Goal: Task Accomplishment & Management: Use online tool/utility

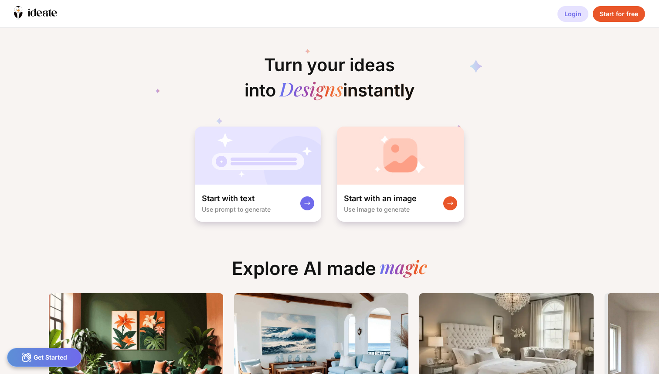
click at [574, 11] on div "Login" at bounding box center [573, 14] width 31 height 16
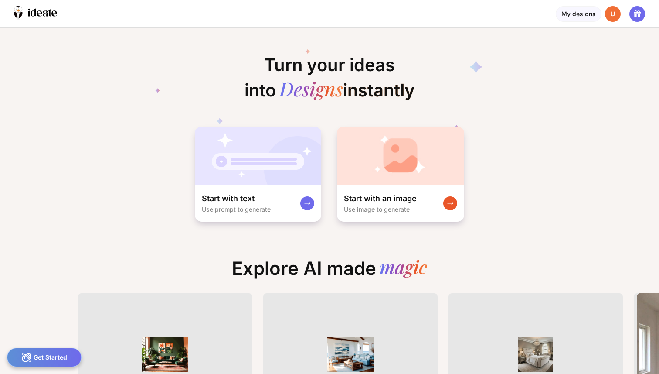
scroll to position [0, 7]
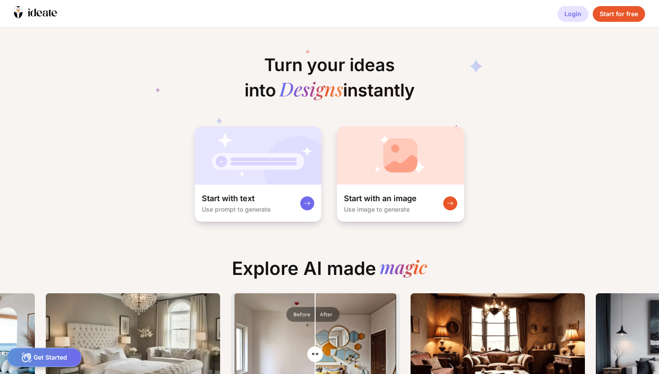
click at [571, 14] on div "Login" at bounding box center [573, 14] width 31 height 16
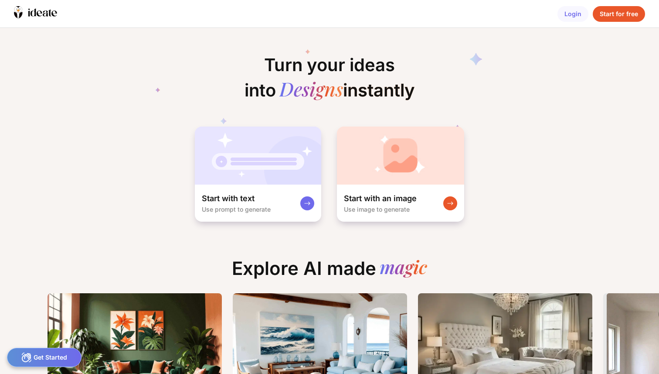
click at [526, 202] on div "Turn your ideas into Designs instantly Start with text Use prompt to generate S…" at bounding box center [329, 125] width 659 height 194
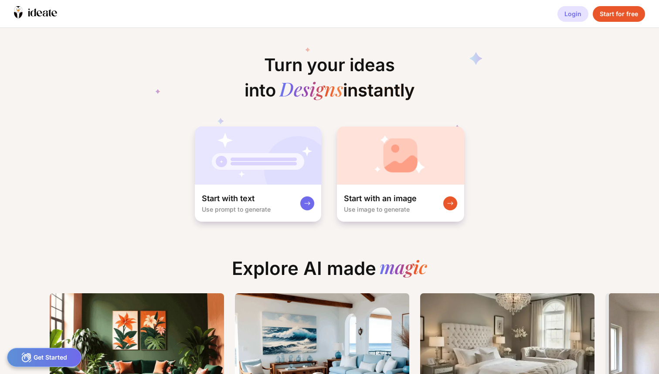
click at [571, 14] on div "Login" at bounding box center [573, 14] width 31 height 16
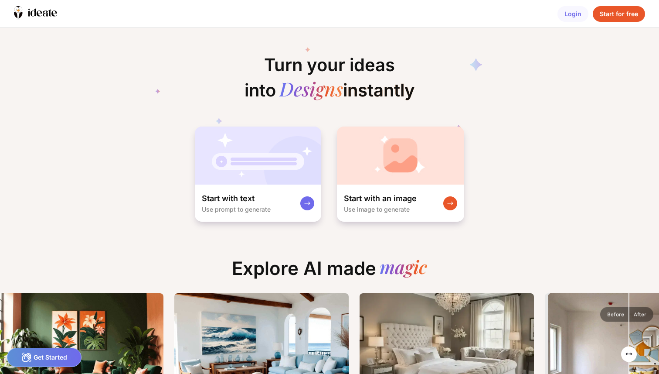
click at [571, 14] on div "Login" at bounding box center [573, 14] width 31 height 16
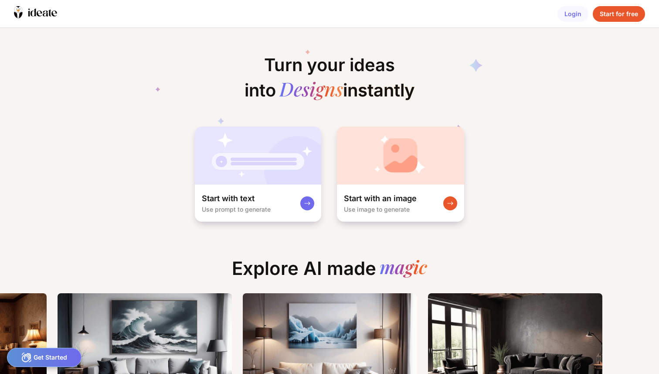
scroll to position [0, 913]
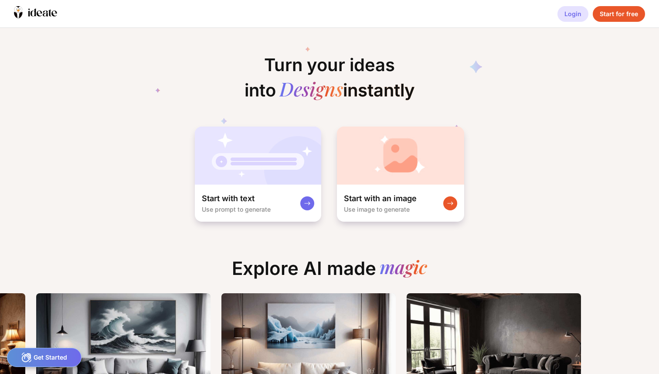
click at [574, 16] on div "Login" at bounding box center [573, 14] width 31 height 16
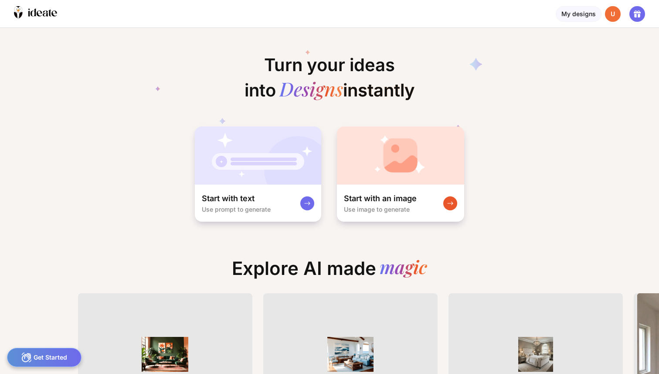
scroll to position [0, 5]
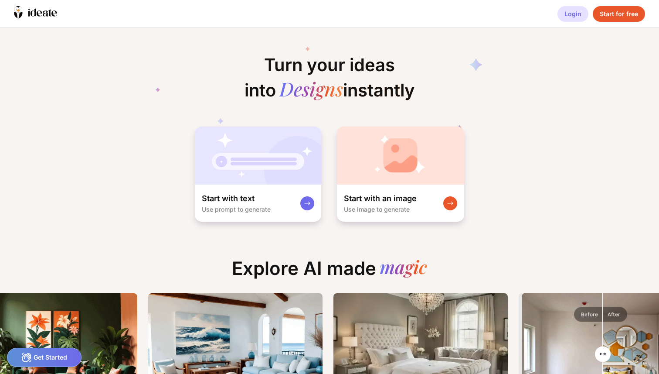
click at [574, 14] on div "Login" at bounding box center [573, 14] width 31 height 16
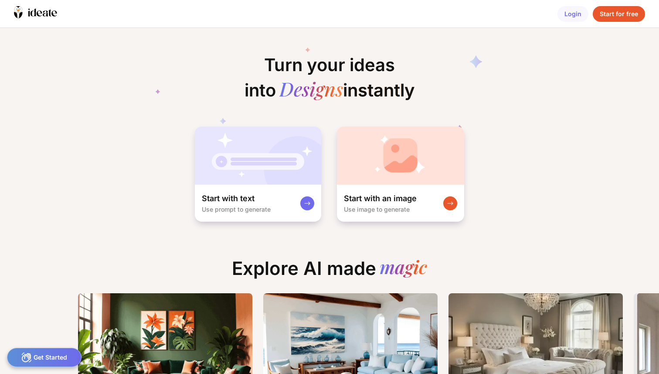
scroll to position [0, 7]
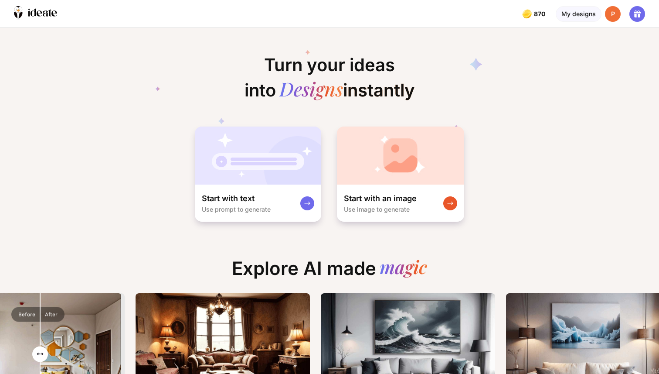
click at [570, 147] on div "Turn your ideas into Designs instantly Start with text Use prompt to generate S…" at bounding box center [329, 125] width 659 height 194
click at [69, 180] on div "Turn your ideas into Designs instantly Start with text Use prompt to generate S…" at bounding box center [329, 125] width 659 height 194
